Goal: Information Seeking & Learning: Learn about a topic

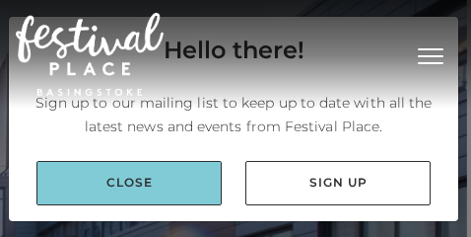
click at [122, 182] on link "Close" at bounding box center [128, 183] width 185 height 44
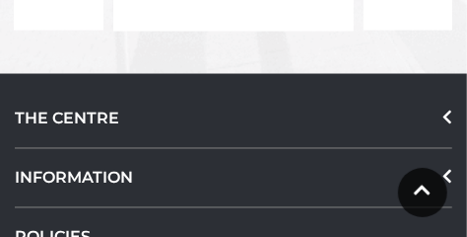
scroll to position [2735, 0]
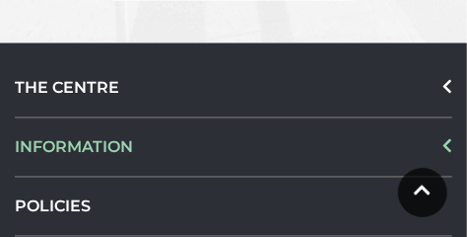
click at [126, 130] on div "INFORMATION" at bounding box center [234, 147] width 438 height 59
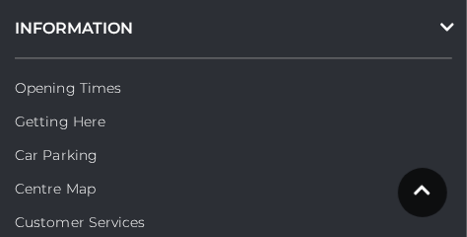
scroll to position [2883, 0]
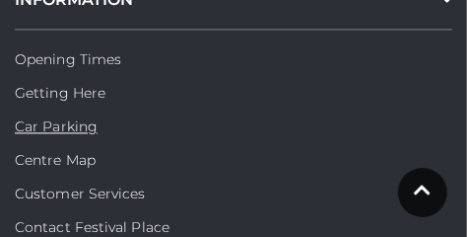
click at [89, 117] on link "Car Parking" at bounding box center [56, 126] width 83 height 18
click at [74, 117] on link "Car Parking" at bounding box center [56, 126] width 83 height 18
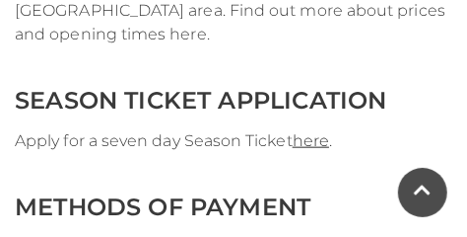
scroll to position [4239, 0]
